Goal: Task Accomplishment & Management: Use online tool/utility

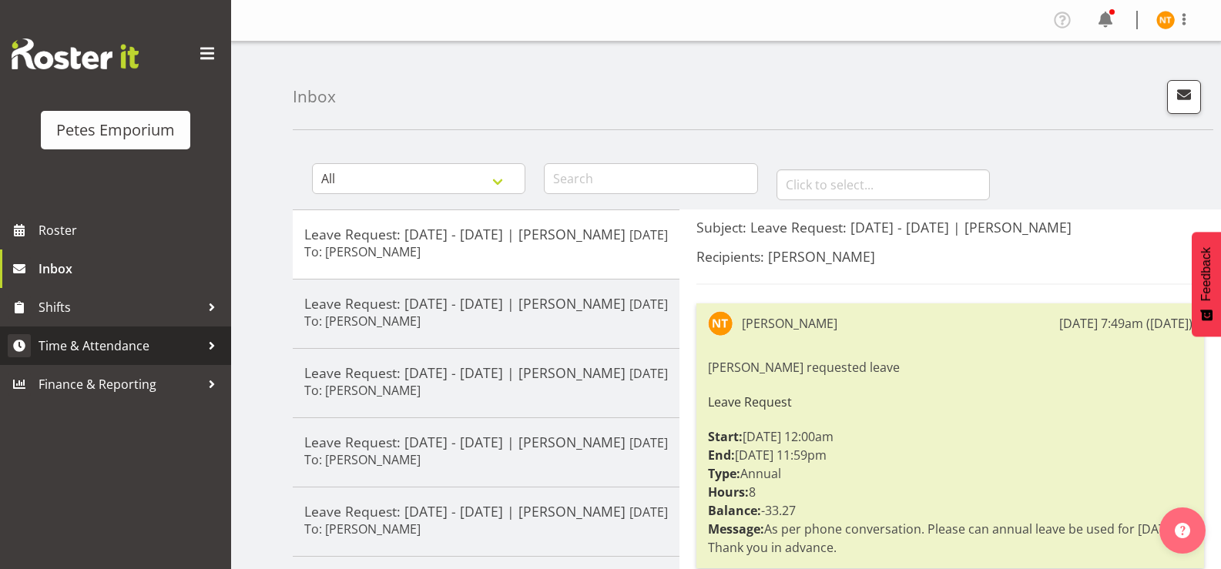
click at [85, 350] on span "Time & Attendance" at bounding box center [120, 345] width 162 height 23
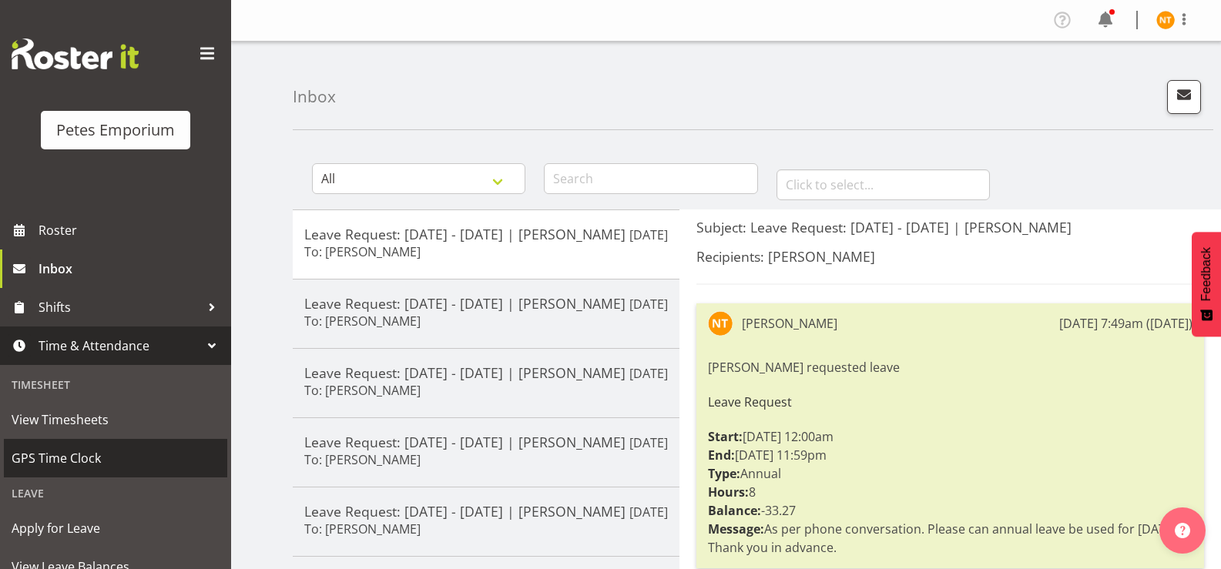
click at [63, 454] on span "GPS Time Clock" at bounding box center [116, 458] width 208 height 23
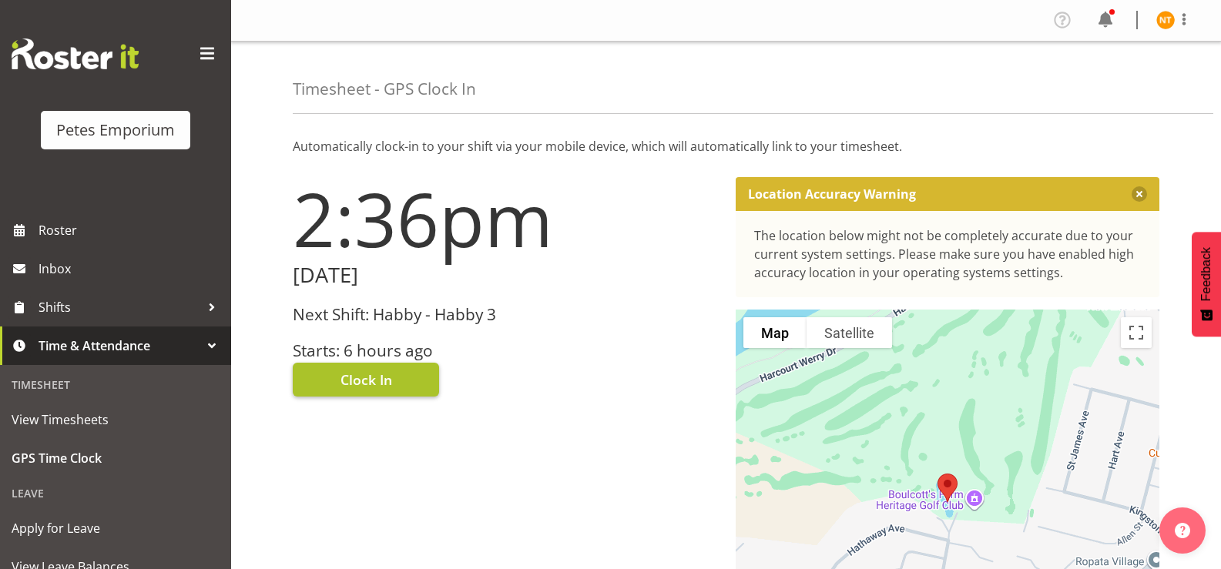
click at [368, 384] on span "Clock In" at bounding box center [366, 380] width 52 height 20
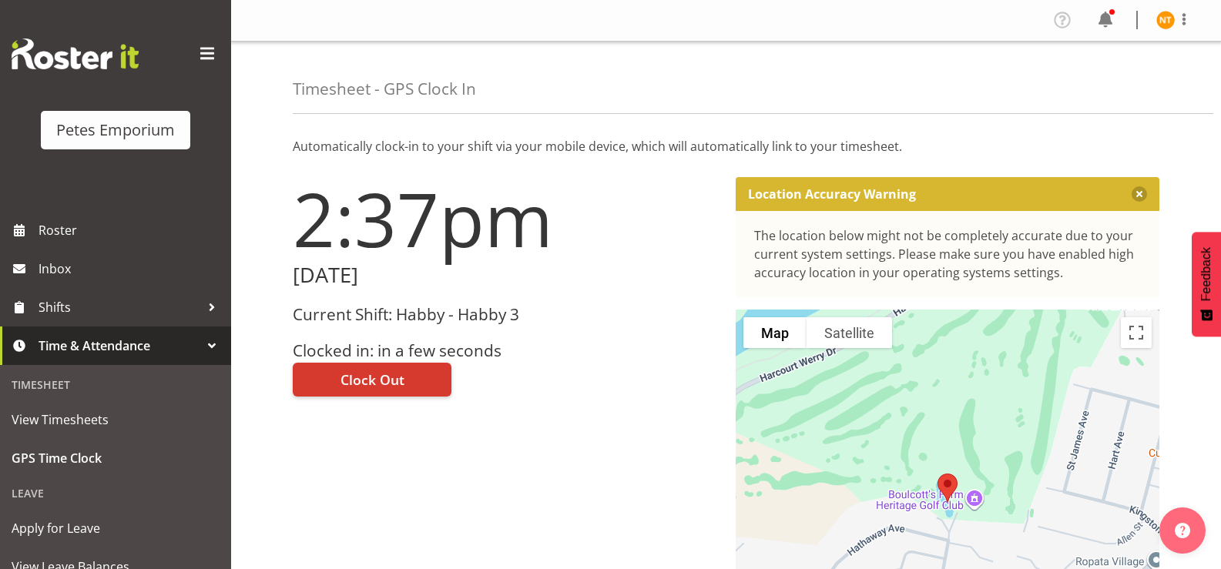
click at [1170, 17] on img at bounding box center [1165, 20] width 18 height 18
click at [1101, 77] on link "Log Out" at bounding box center [1119, 81] width 148 height 28
